Goal: Task Accomplishment & Management: Manage account settings

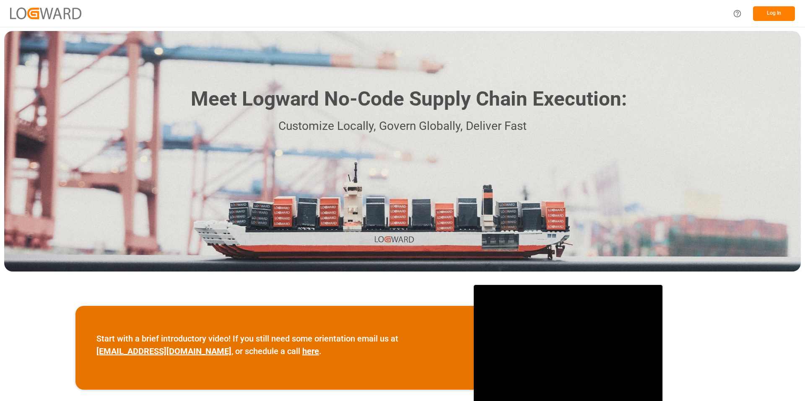
click at [769, 12] on button "Log In" at bounding box center [774, 13] width 42 height 15
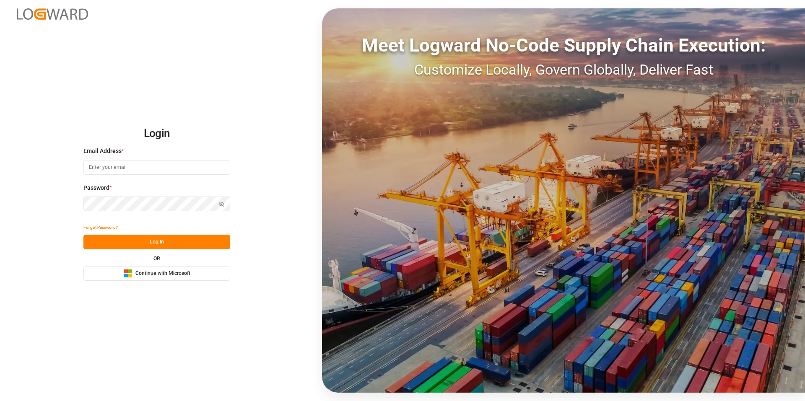
click at [169, 276] on span "Continue with Microsoft" at bounding box center [162, 274] width 55 height 8
click at [163, 275] on span "Continue with Microsoft" at bounding box center [162, 274] width 55 height 8
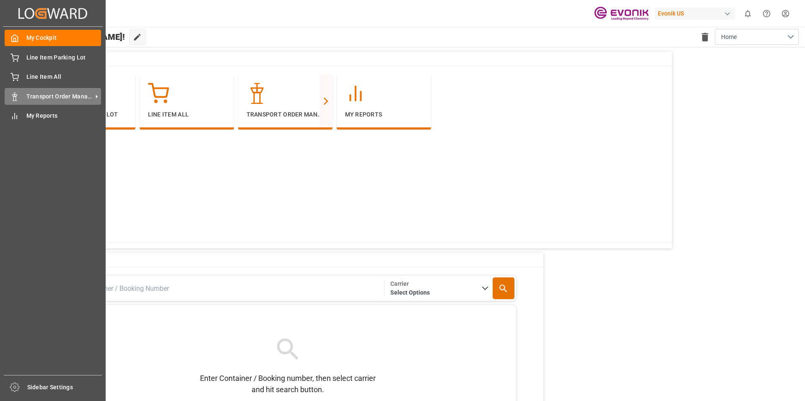
click at [40, 96] on span "Transport Order Management" at bounding box center [59, 96] width 66 height 9
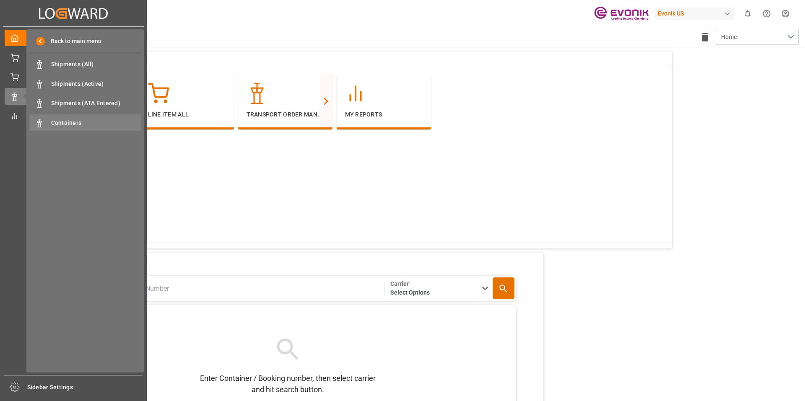
click at [81, 121] on span "Containers" at bounding box center [96, 123] width 90 height 9
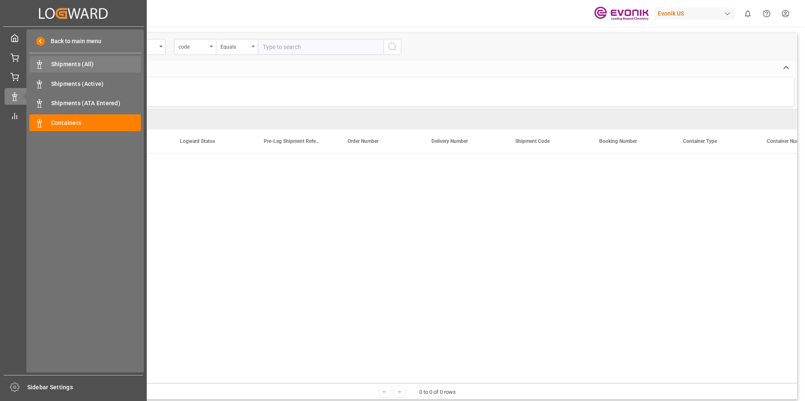
click at [87, 62] on span "Shipments (All)" at bounding box center [96, 64] width 90 height 9
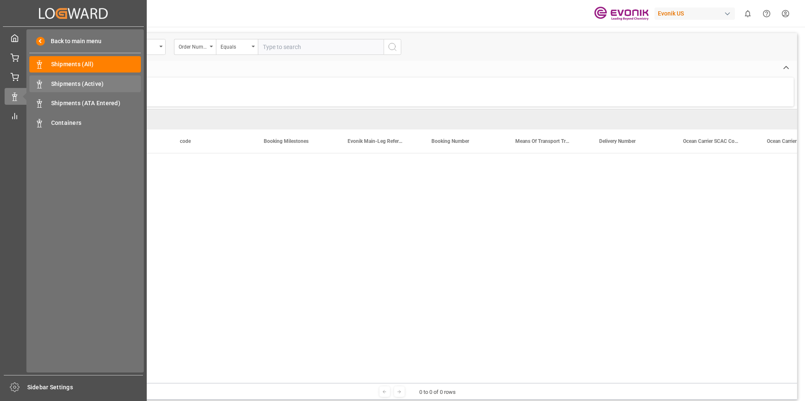
click at [81, 83] on span "Shipments (Active)" at bounding box center [96, 84] width 90 height 9
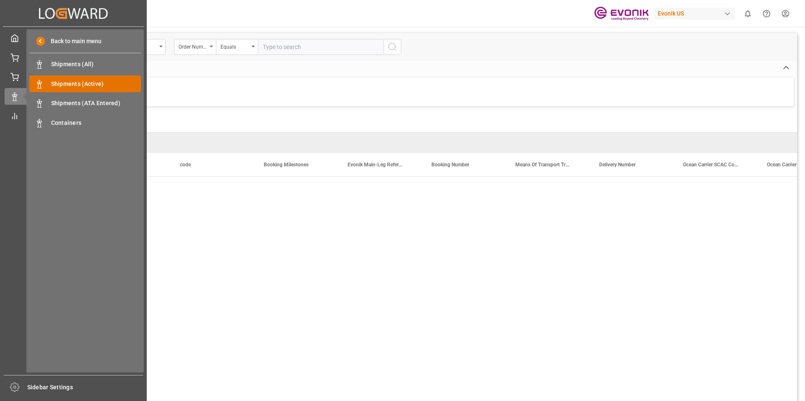
click at [100, 82] on span "Shipments (Active)" at bounding box center [96, 84] width 90 height 9
click at [78, 63] on span "Shipments (All)" at bounding box center [96, 64] width 90 height 9
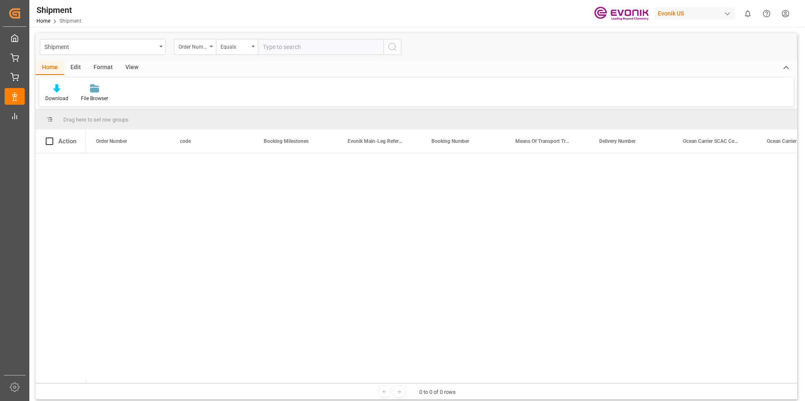
click at [728, 13] on div "button" at bounding box center [728, 14] width 8 height 8
click at [684, 75] on span "Evonik US" at bounding box center [669, 72] width 36 height 9
click at [786, 14] on html "Created by potrace 1.15, written by [PERSON_NAME] [DATE]-[DATE] Created by potr…" at bounding box center [402, 200] width 805 height 401
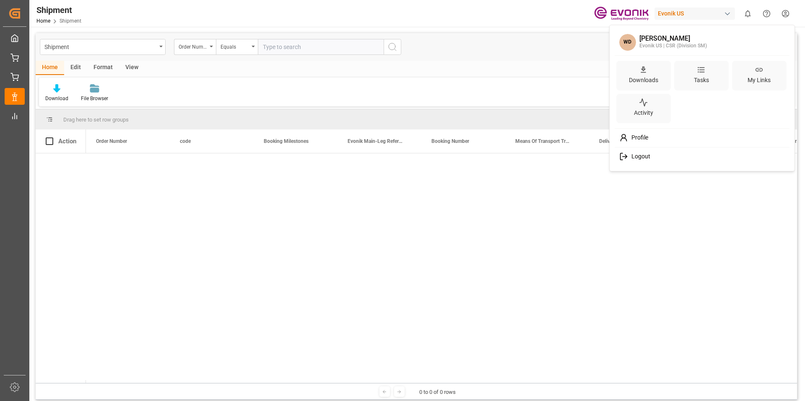
click at [524, 194] on html "Created by potrace 1.15, written by [PERSON_NAME] [DATE]-[DATE] Created by potr…" at bounding box center [402, 200] width 805 height 401
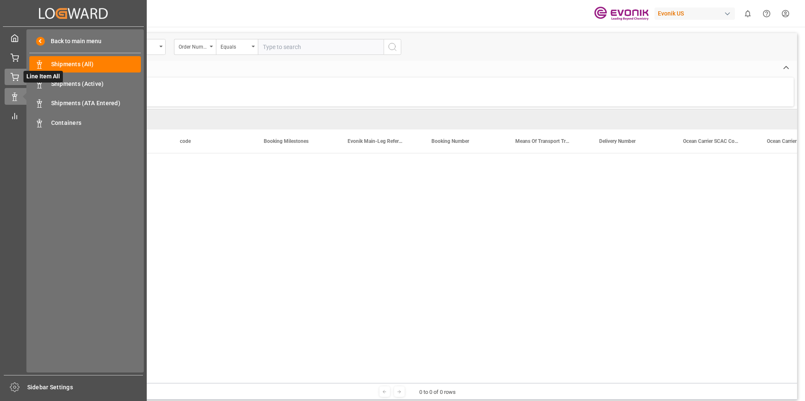
click at [19, 77] on div "Line Item All Line Item All" at bounding box center [74, 77] width 138 height 16
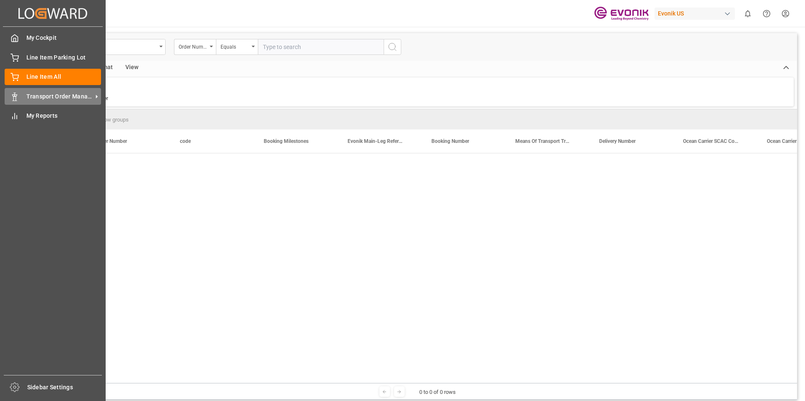
click at [66, 96] on span "Transport Order Management" at bounding box center [59, 96] width 66 height 9
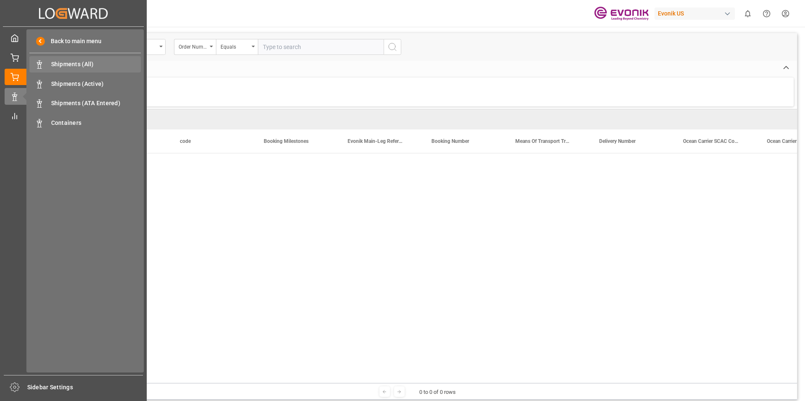
click at [74, 62] on span "Shipments (All)" at bounding box center [96, 64] width 90 height 9
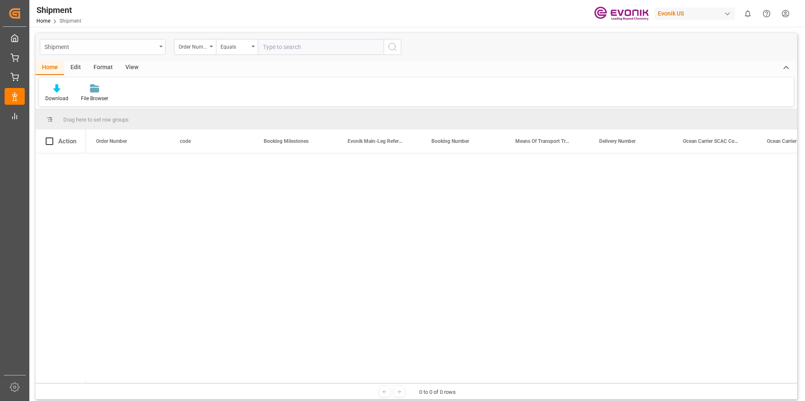
click at [160, 44] on div "Shipment" at bounding box center [103, 47] width 126 height 16
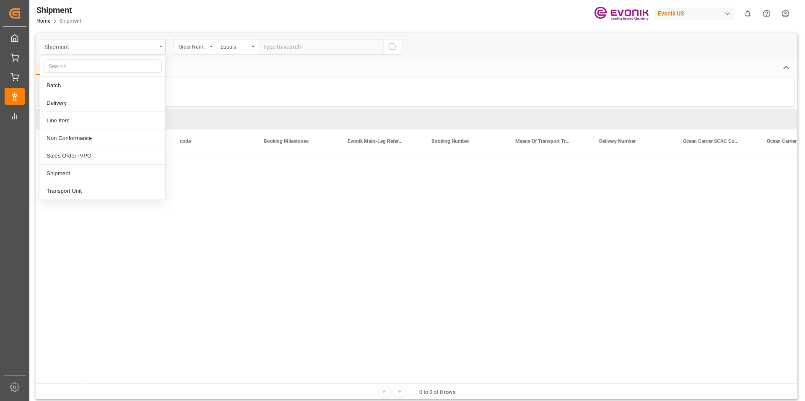
click at [160, 44] on div "Shipment" at bounding box center [103, 47] width 126 height 16
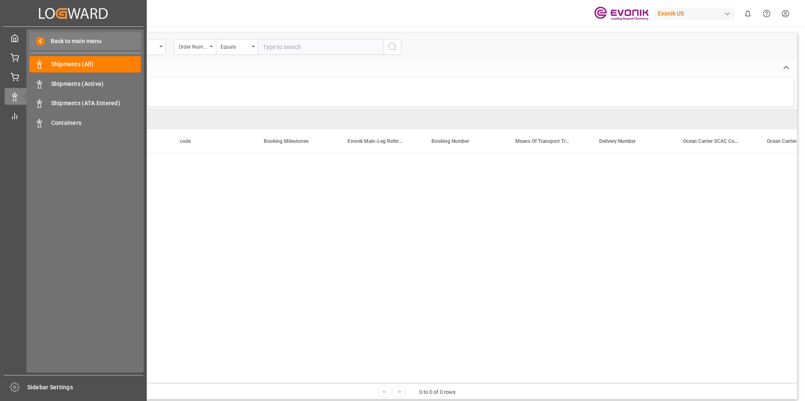
click at [65, 36] on div "Back to main menu" at bounding box center [85, 41] width 112 height 18
click at [69, 39] on span "Back to main menu" at bounding box center [73, 41] width 57 height 9
